Goal: Find specific fact: Find specific fact

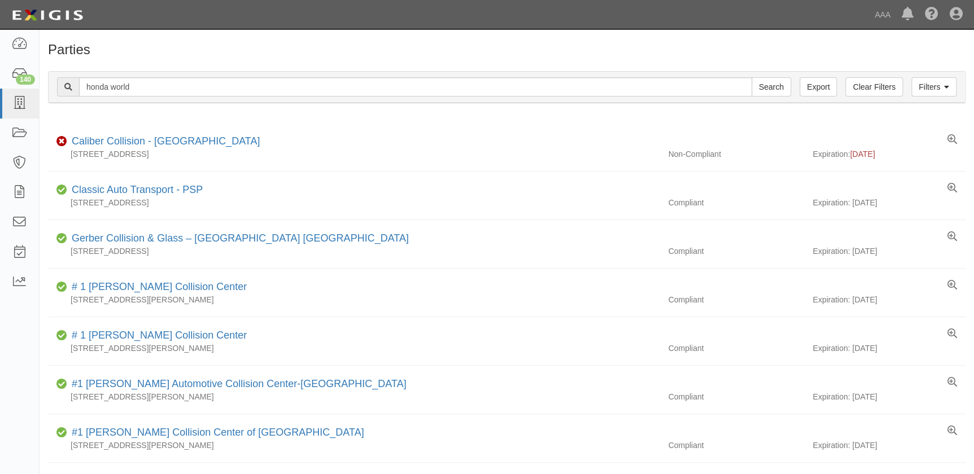
type input "honda world"
click at [751, 77] on input "Search" at bounding box center [771, 86] width 40 height 19
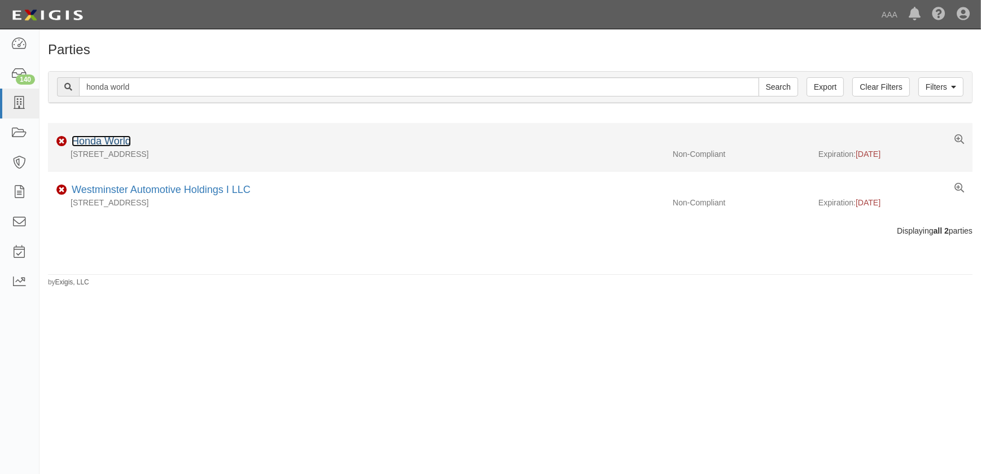
click at [122, 143] on link "Honda World" at bounding box center [101, 140] width 59 height 11
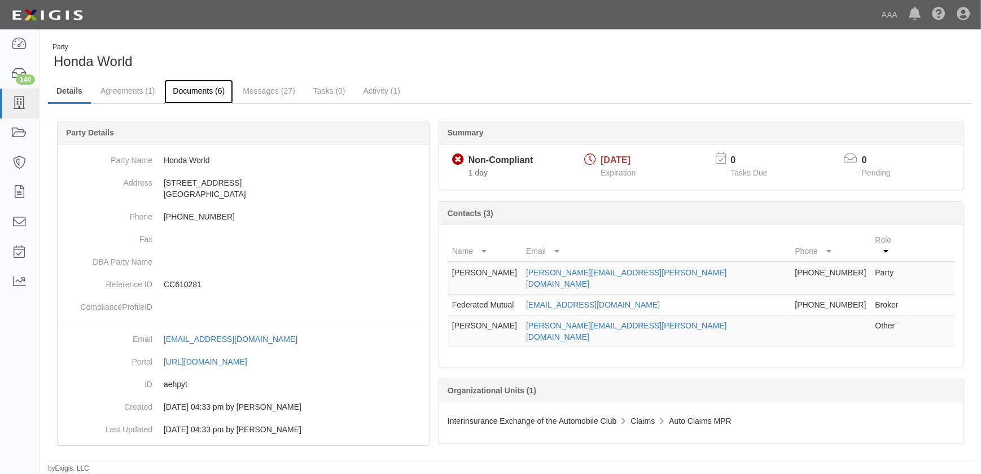
click at [189, 91] on link "Documents (6)" at bounding box center [198, 92] width 69 height 24
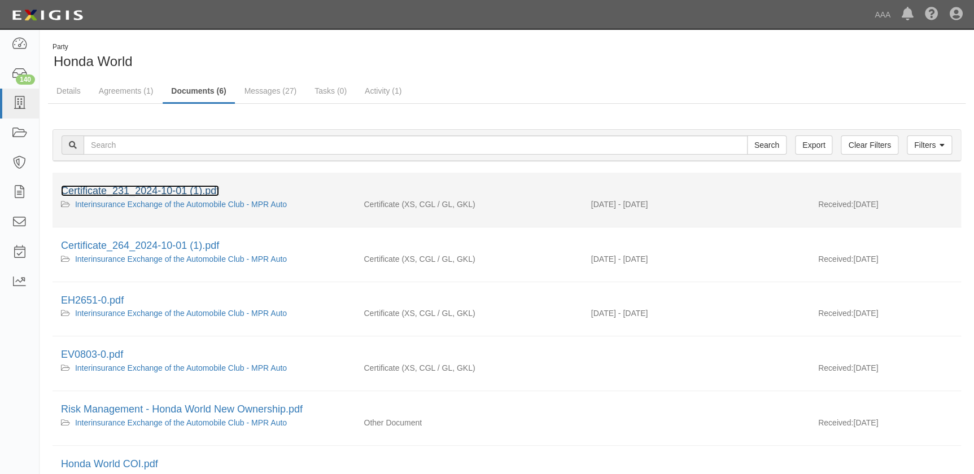
click at [163, 194] on link "Certificate_231_2024-10-01 (1).pdf" at bounding box center [140, 190] width 158 height 11
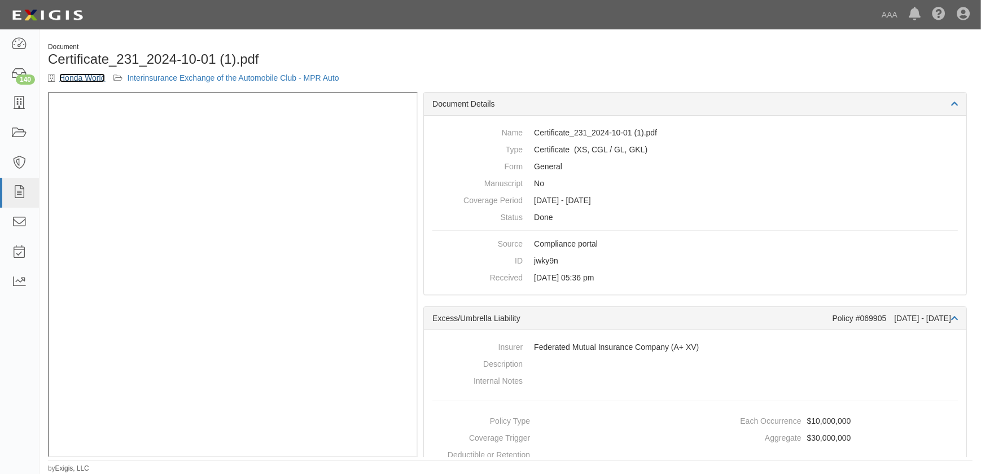
click at [63, 76] on link "Honda World" at bounding box center [82, 77] width 46 height 9
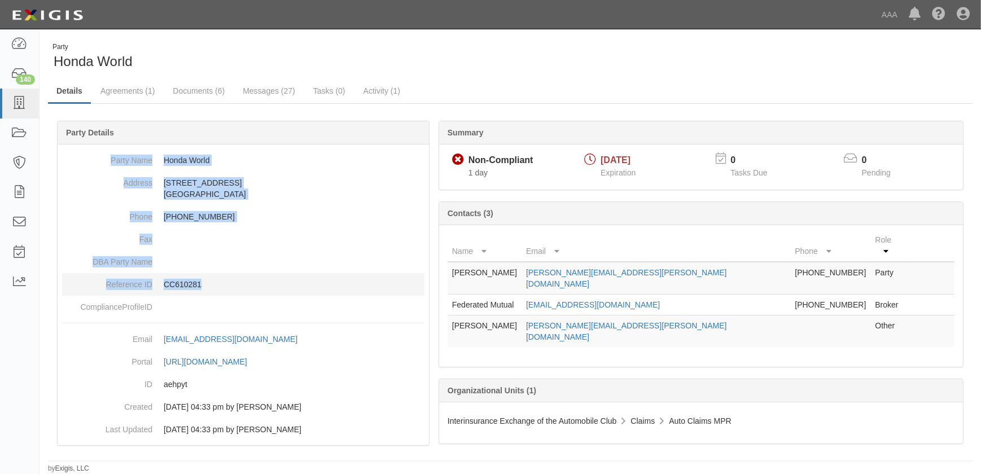
drag, startPoint x: 104, startPoint y: 157, endPoint x: 253, endPoint y: 279, distance: 193.0
click at [253, 279] on dl "Party Name Honda World Address 13600 Beach Blvd Westminster, CA 92683 Phone 714…" at bounding box center [243, 233] width 362 height 169
copy dl "Party Name Honda World Address 13600 Beach Blvd Westminster, CA 92683 Phone 714…"
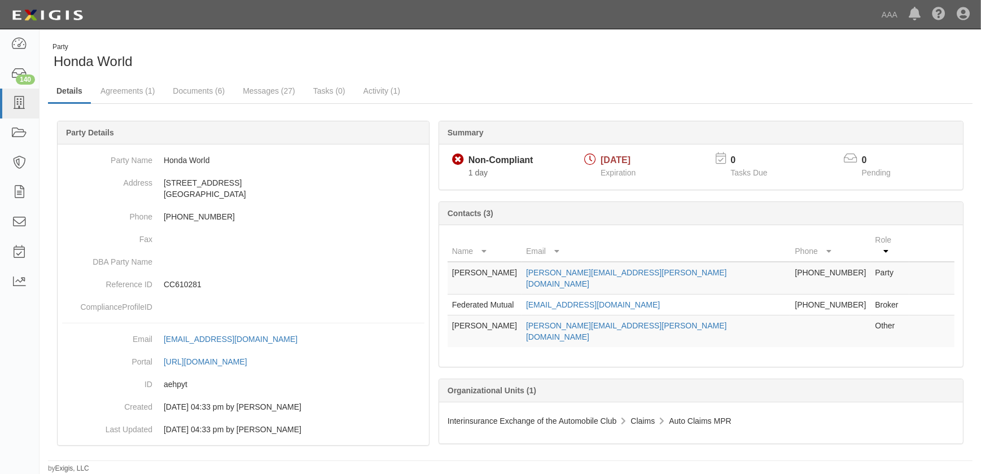
click at [212, 62] on div "Party Honda World" at bounding box center [275, 56] width 454 height 29
